Goal: Check status: Check status

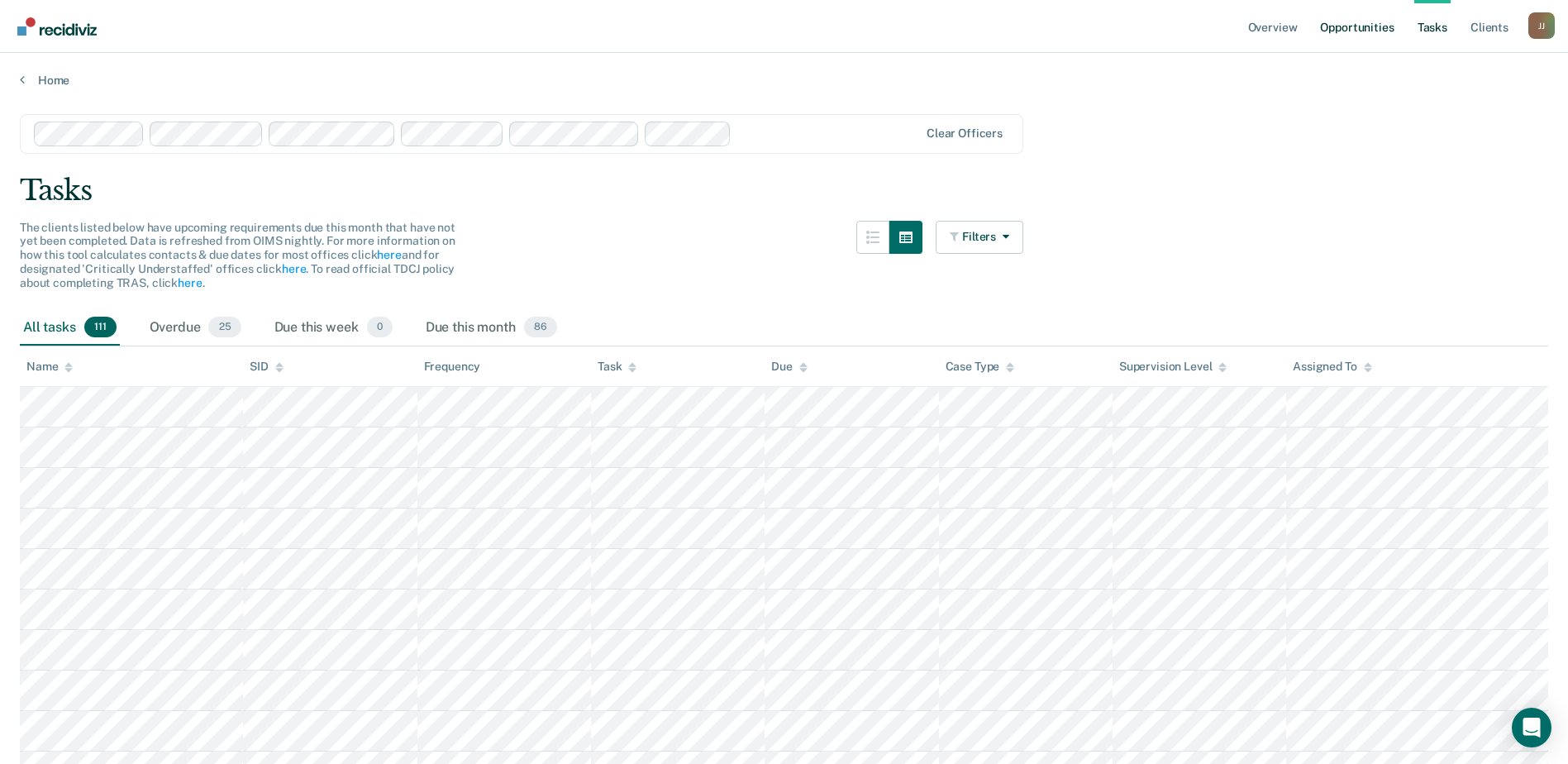
click at [1345, 28] on link "Opportunities" at bounding box center [1356, 26] width 80 height 53
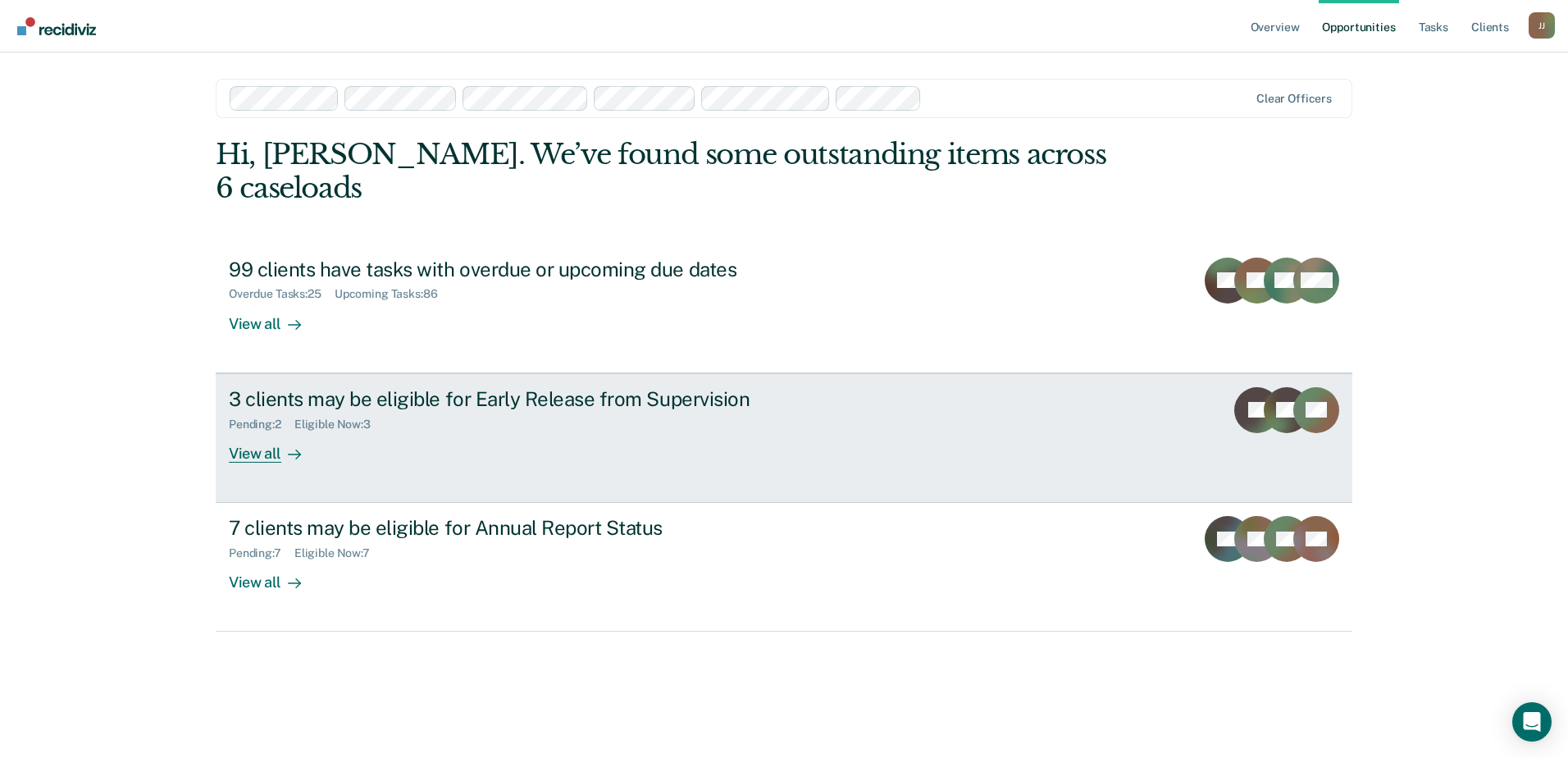
click at [271, 431] on div "View all" at bounding box center [275, 447] width 92 height 32
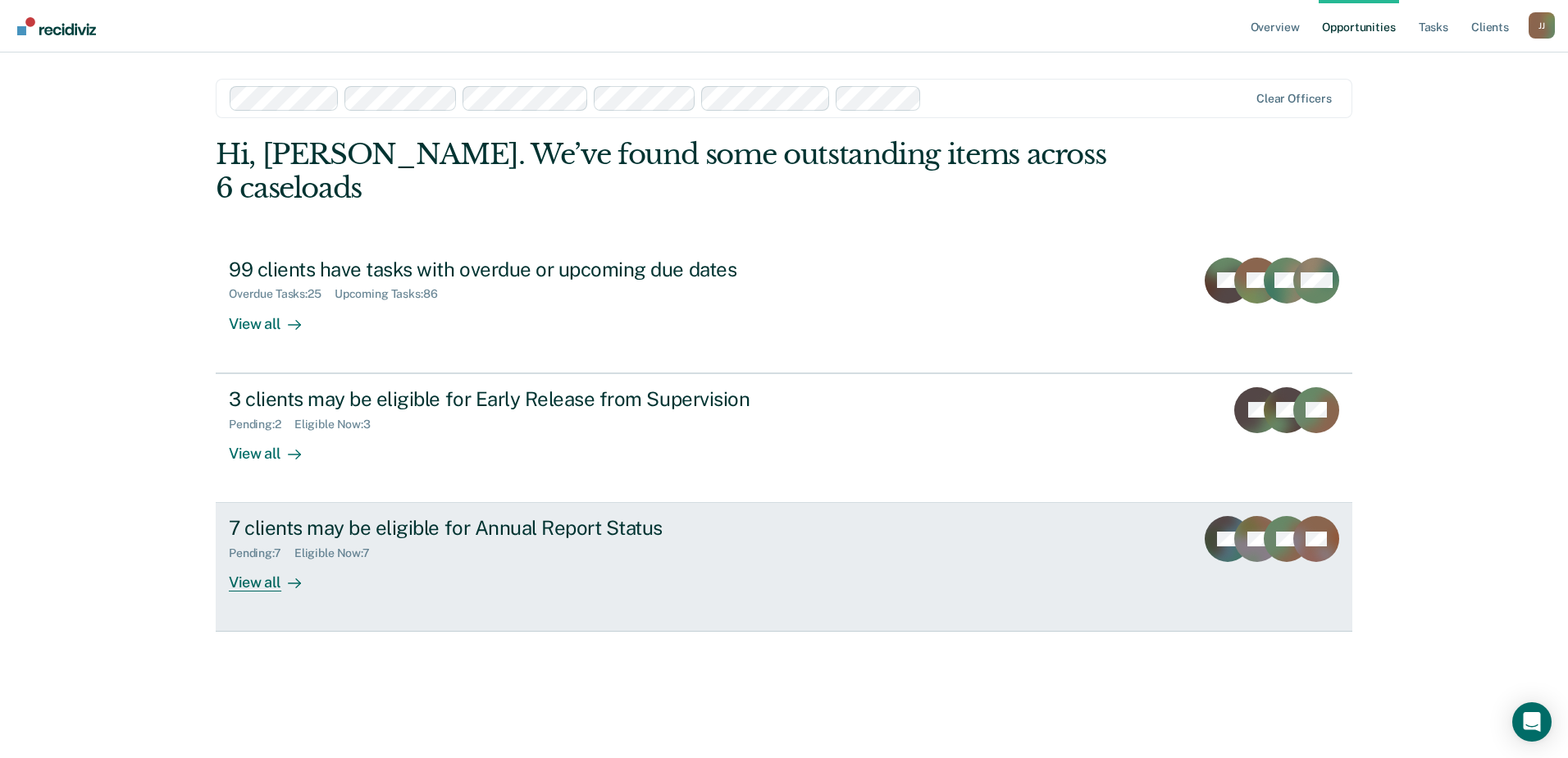
click at [248, 560] on div "View all" at bounding box center [275, 576] width 92 height 32
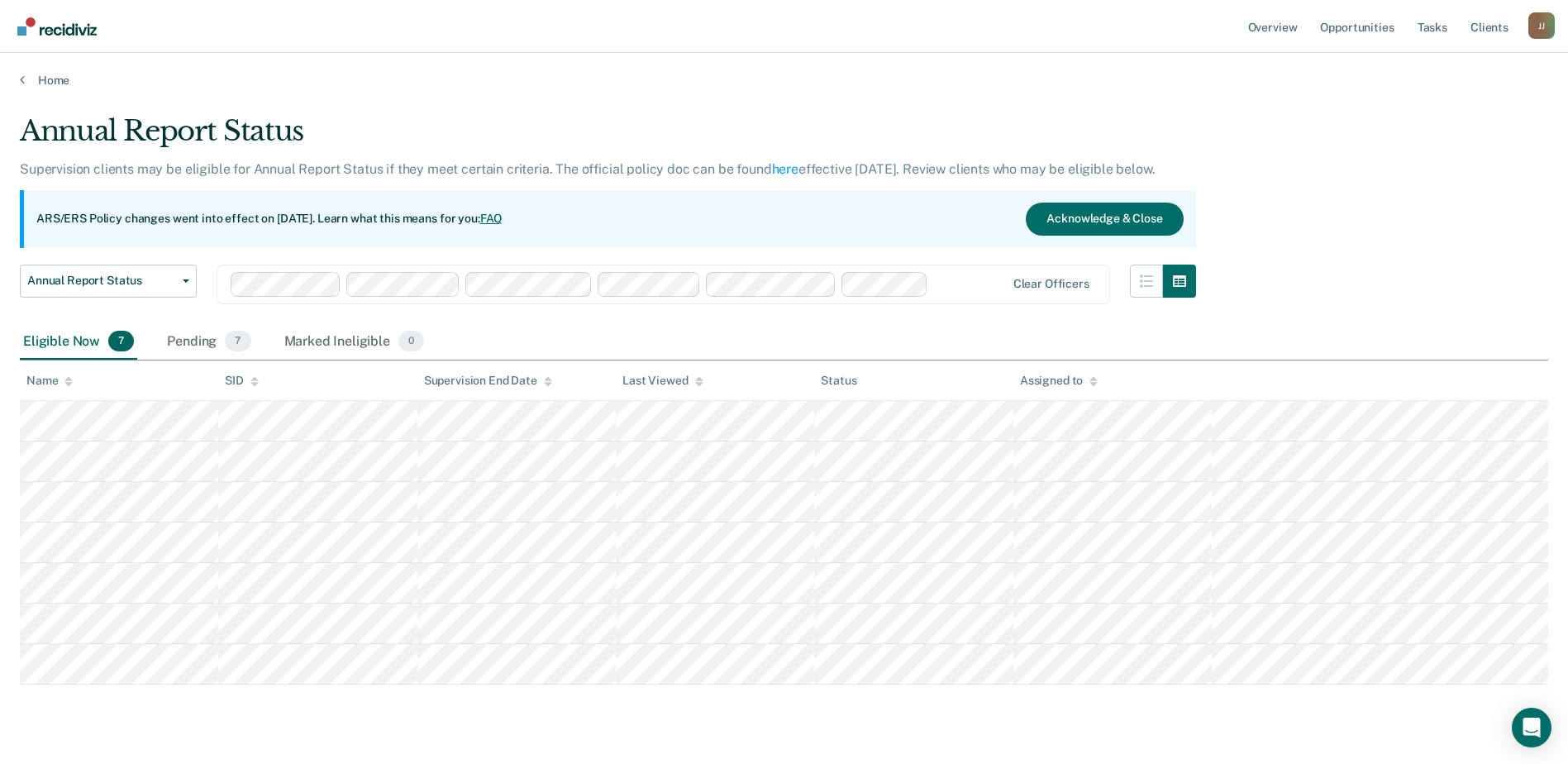
click at [1257, 711] on div "Annual Report Status Supervision clients may be eligible for Annual Report Stat…" at bounding box center [783, 423] width 1528 height 618
